Goal: Browse casually: Explore the website without a specific task or goal

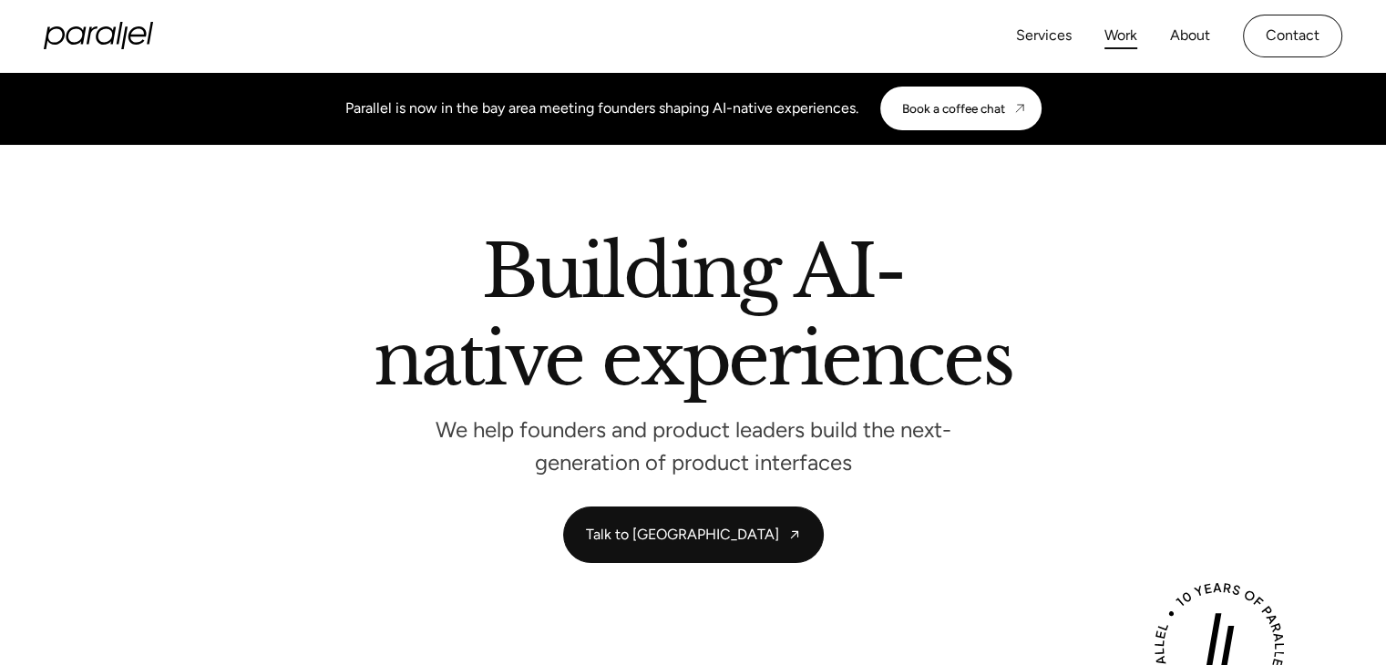
click at [1134, 31] on link "Work" at bounding box center [1120, 36] width 33 height 26
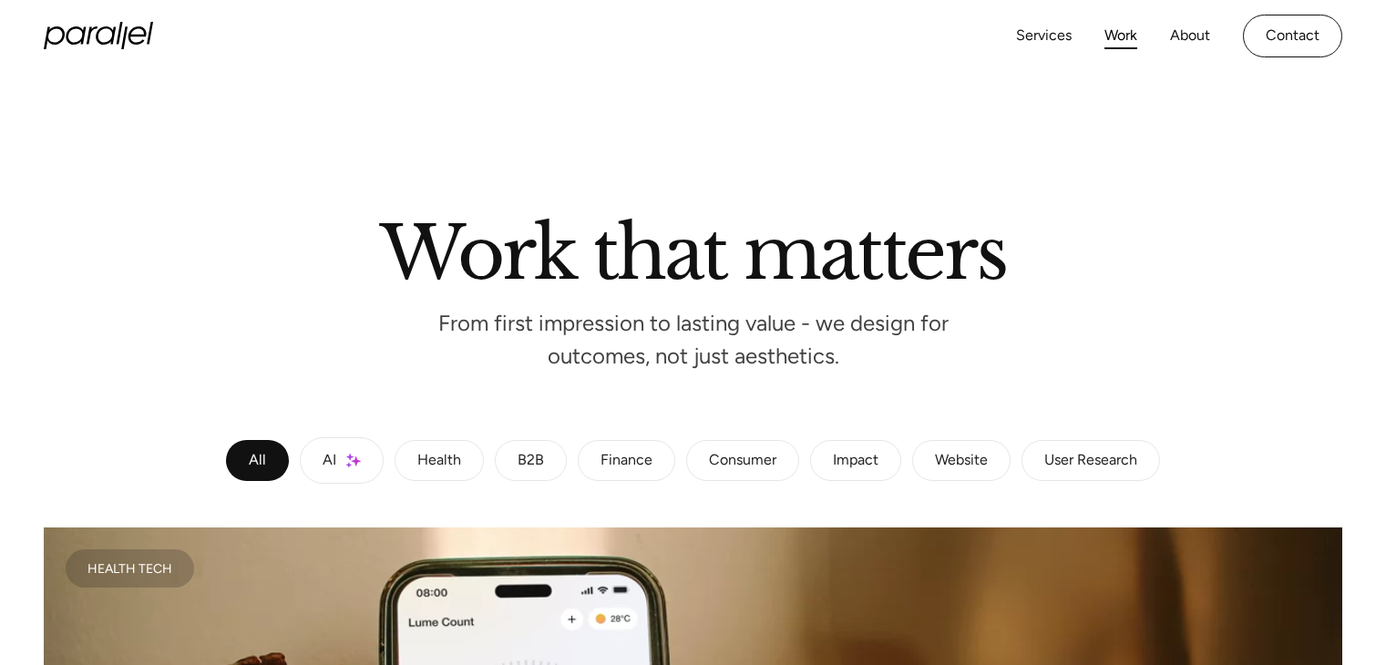
scroll to position [1093, 0]
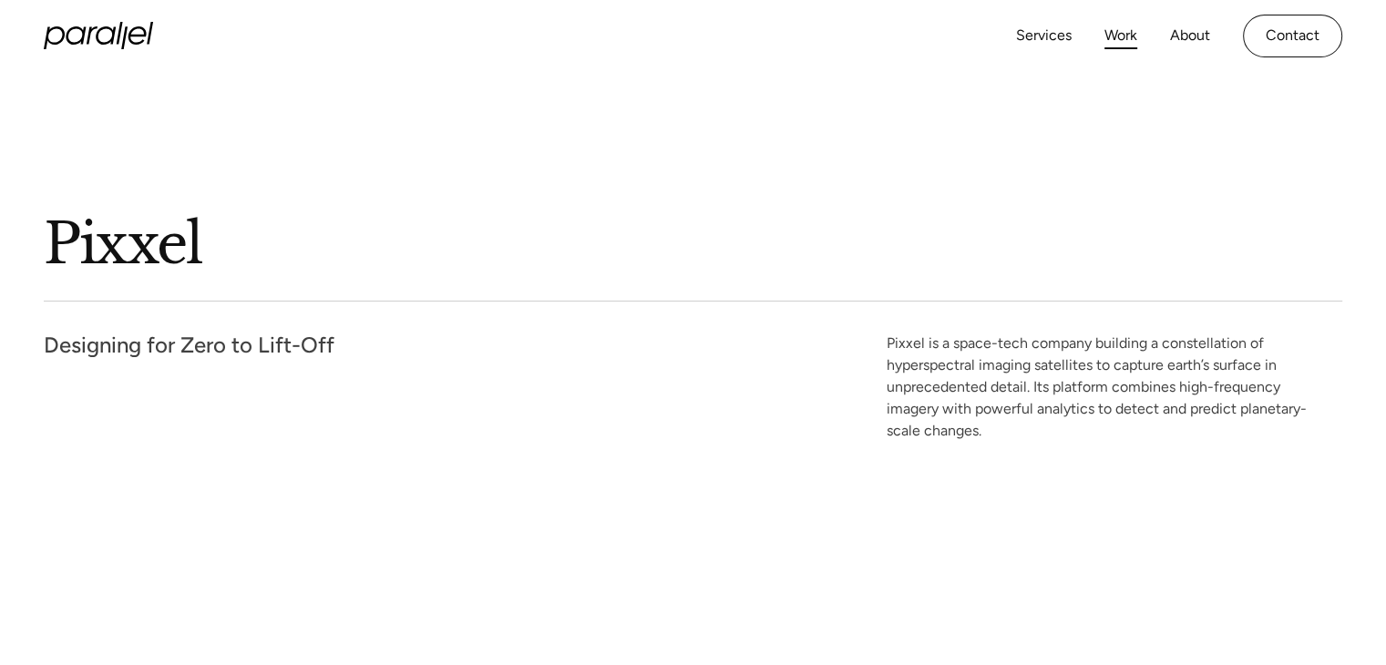
click at [1127, 40] on link "Work" at bounding box center [1120, 36] width 33 height 26
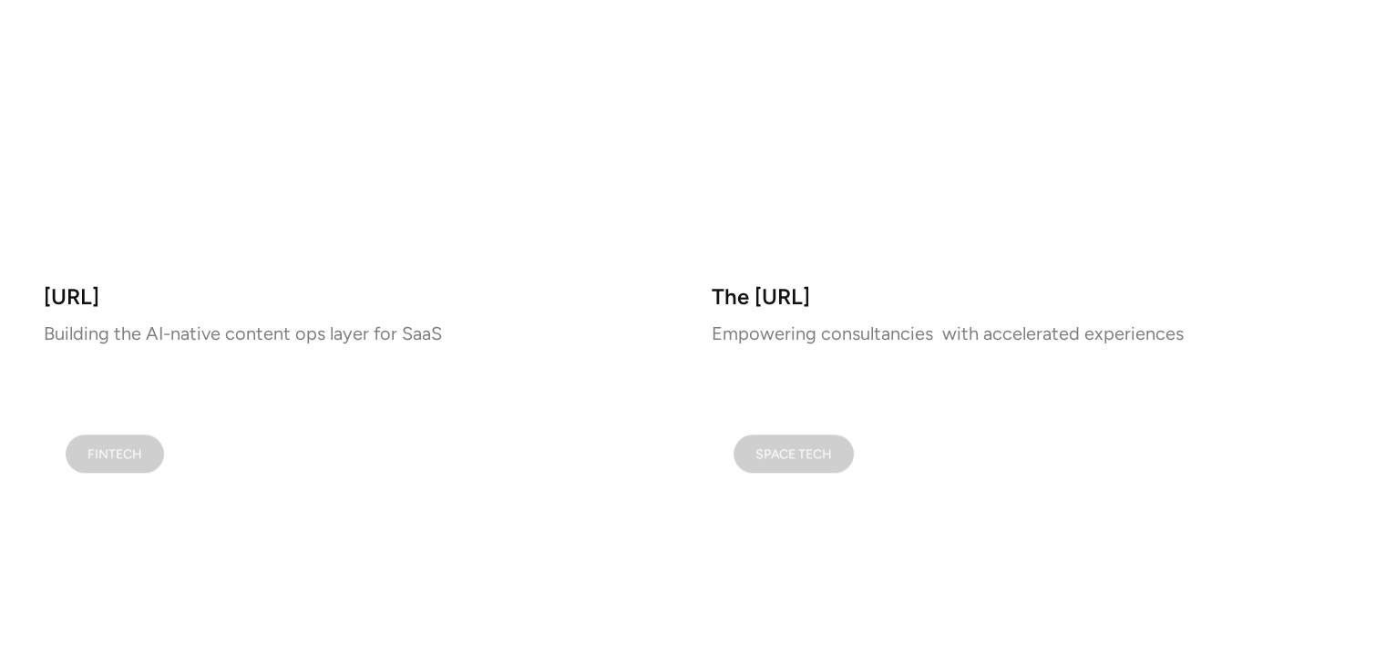
scroll to position [1553, 0]
click at [1034, 510] on video at bounding box center [1027, 661] width 631 height 498
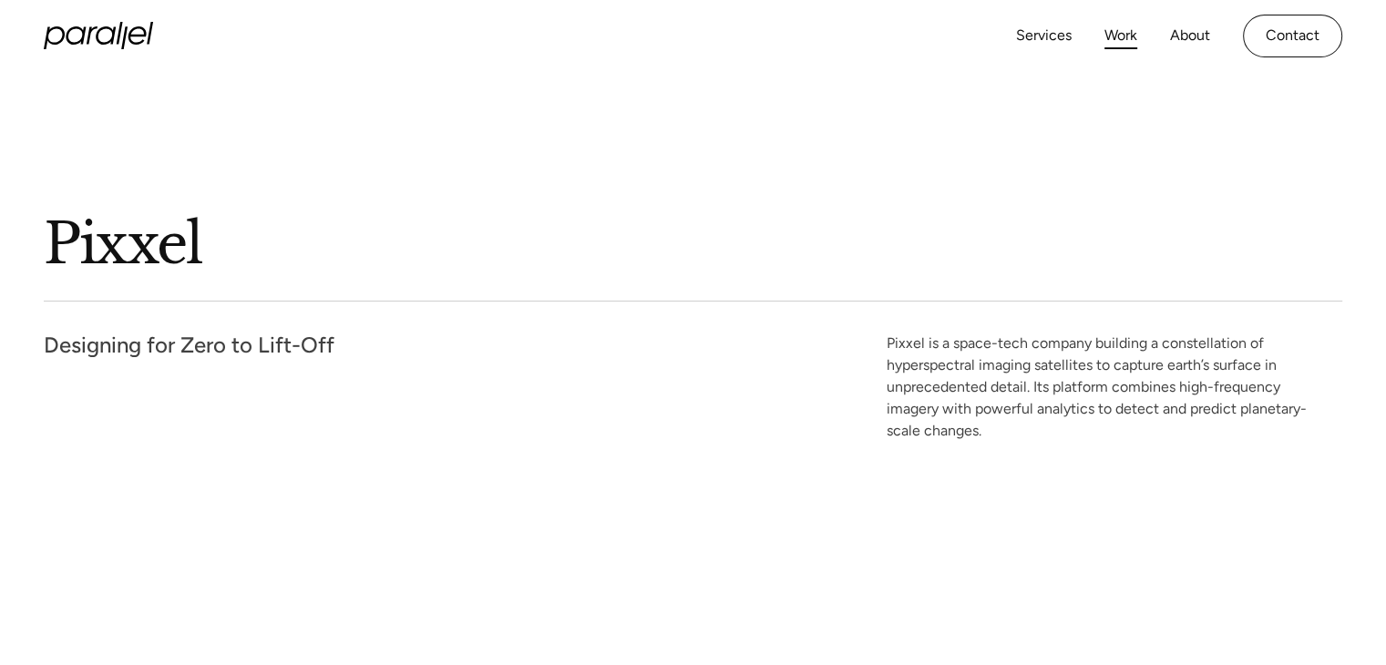
click at [1123, 41] on link "Work" at bounding box center [1120, 36] width 33 height 26
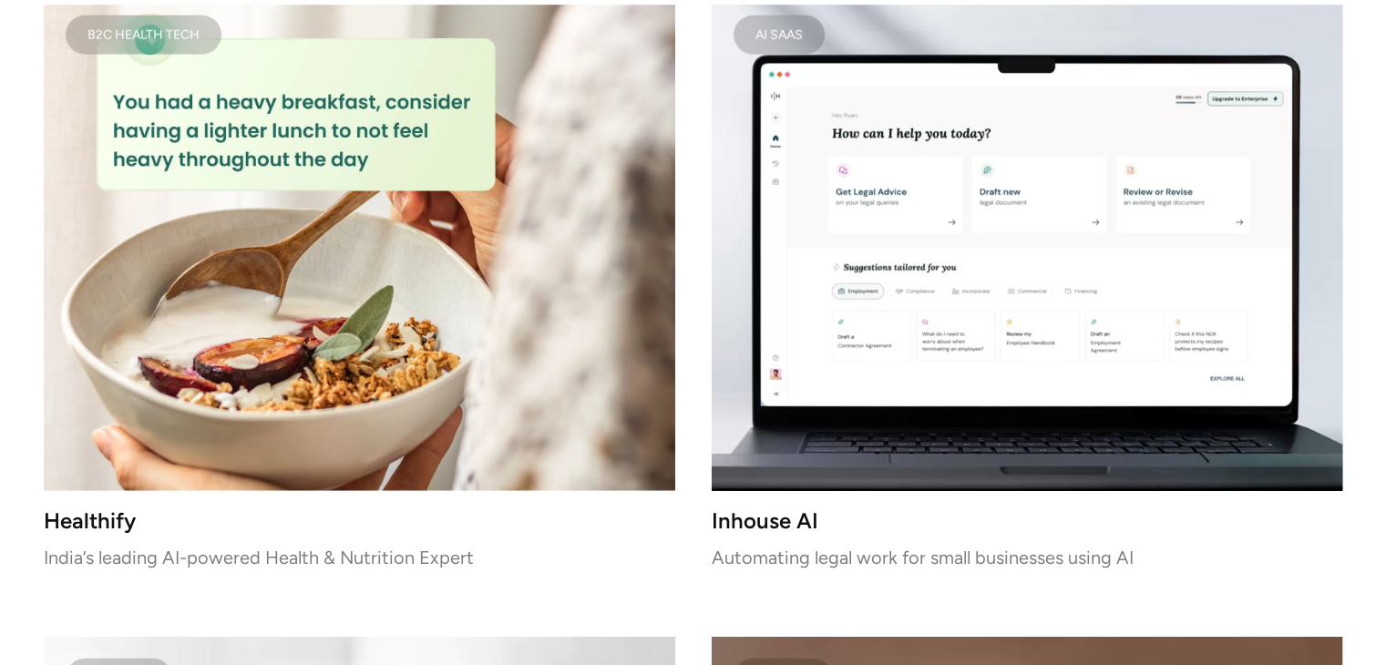
scroll to position [4545, 0]
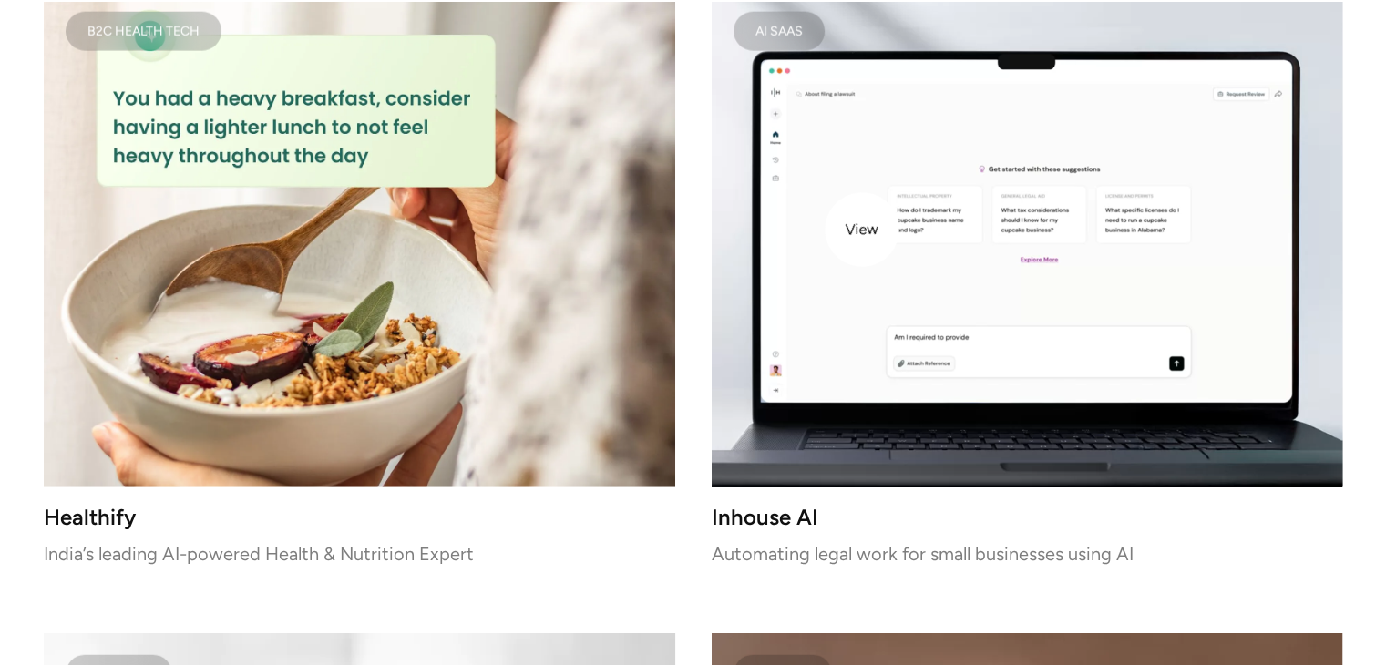
click at [862, 230] on video at bounding box center [1027, 239] width 631 height 498
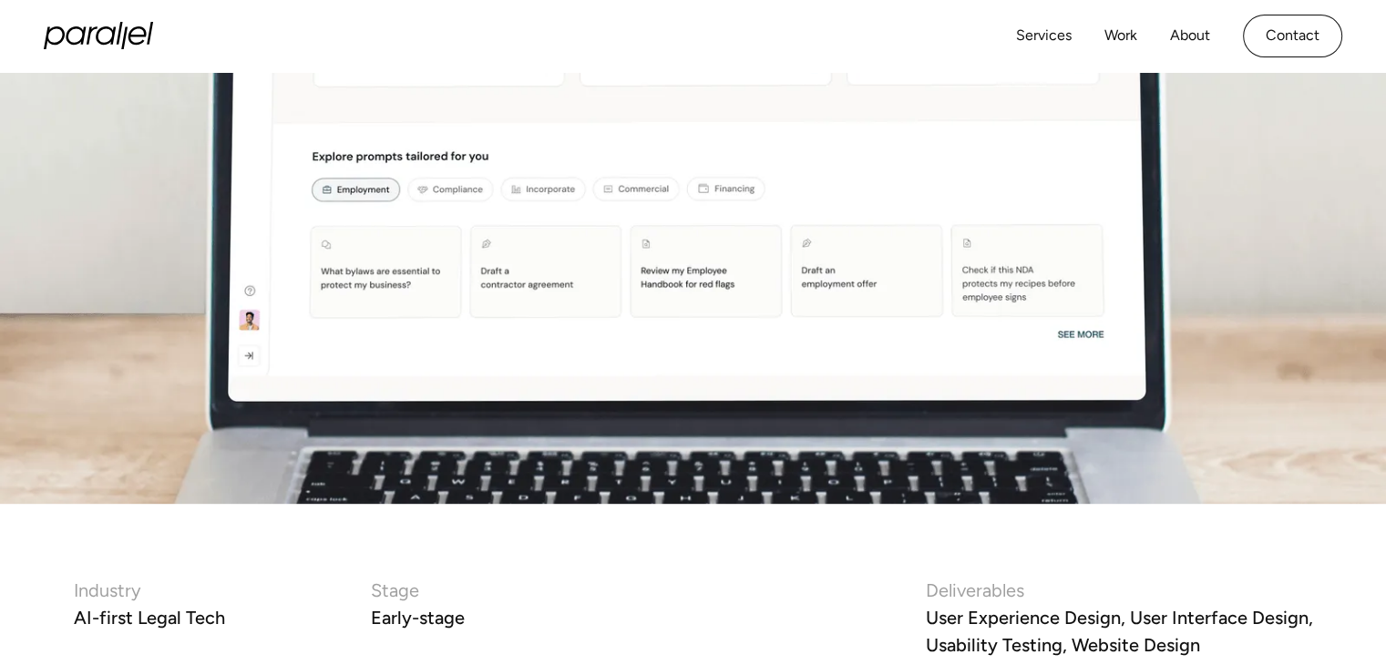
scroll to position [546, 0]
